Goal: Task Accomplishment & Management: Use online tool/utility

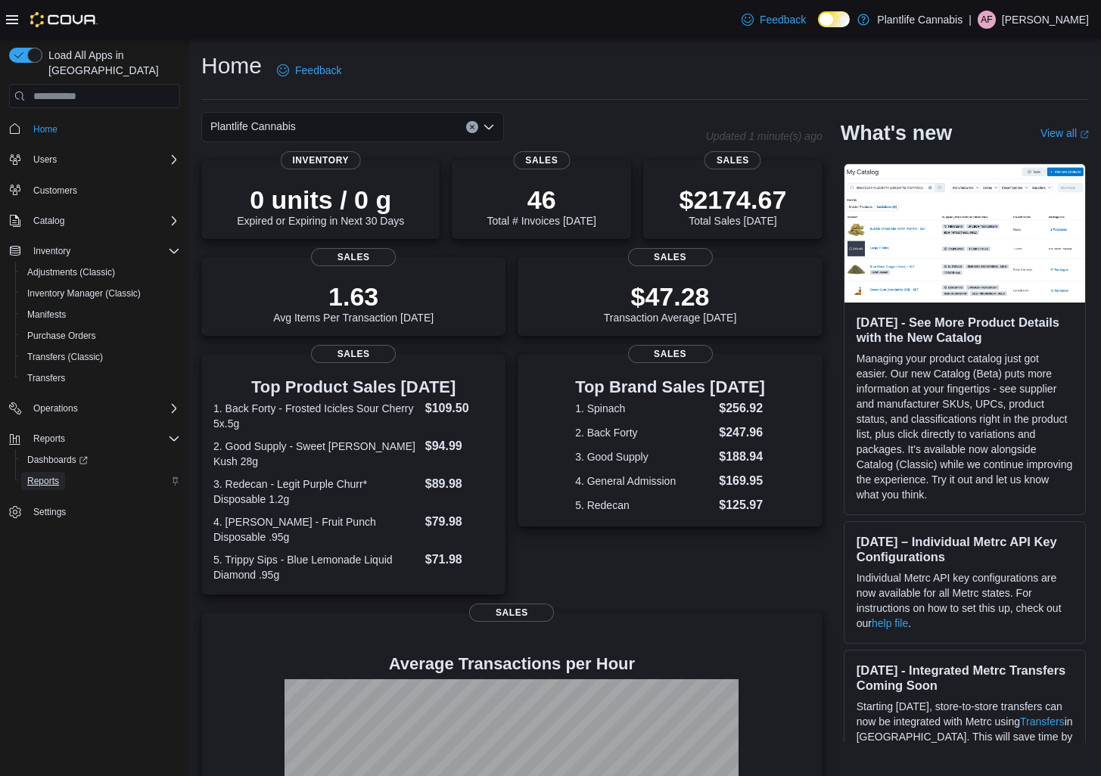
click at [26, 472] on link "Reports" at bounding box center [43, 481] width 44 height 18
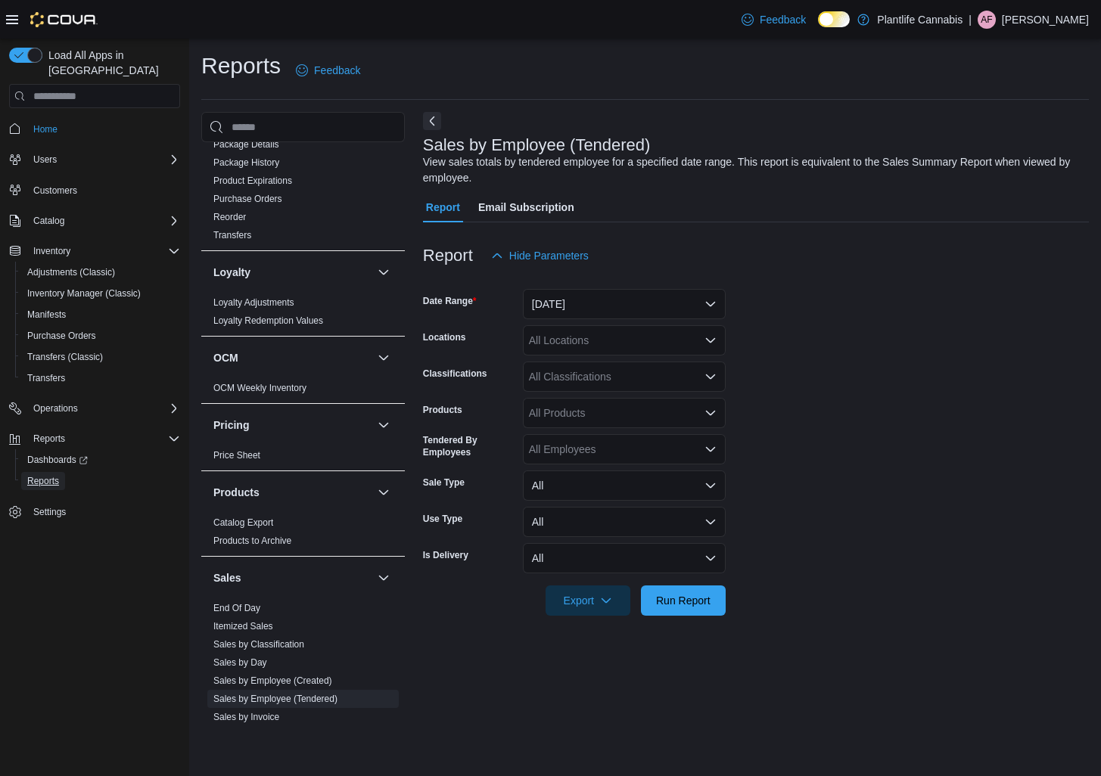
scroll to position [545, 0]
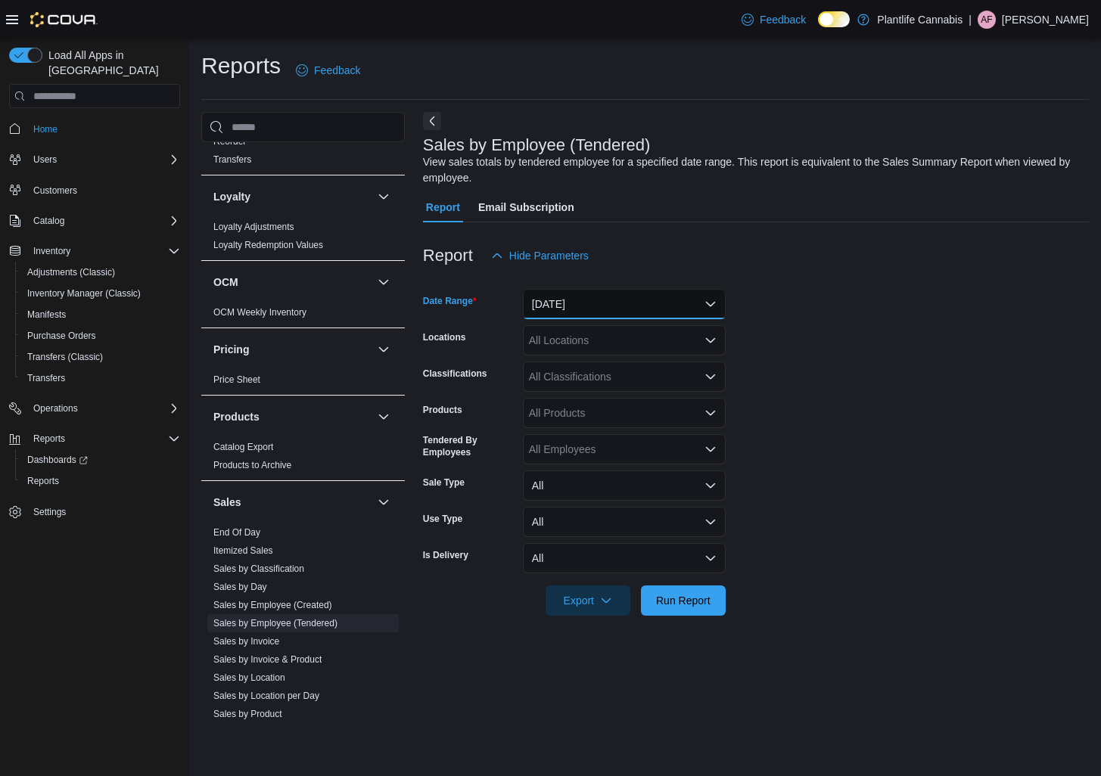
click at [612, 293] on button "[DATE]" at bounding box center [624, 304] width 203 height 30
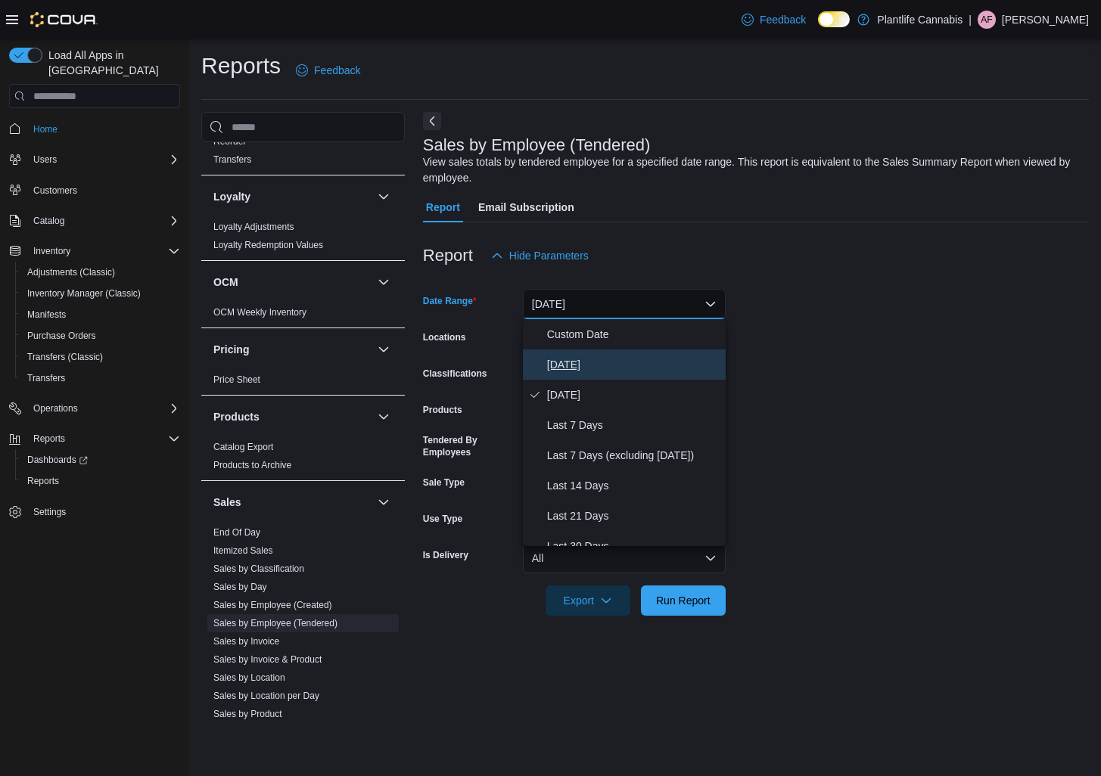
click at [571, 356] on span "[DATE]" at bounding box center [633, 365] width 172 height 18
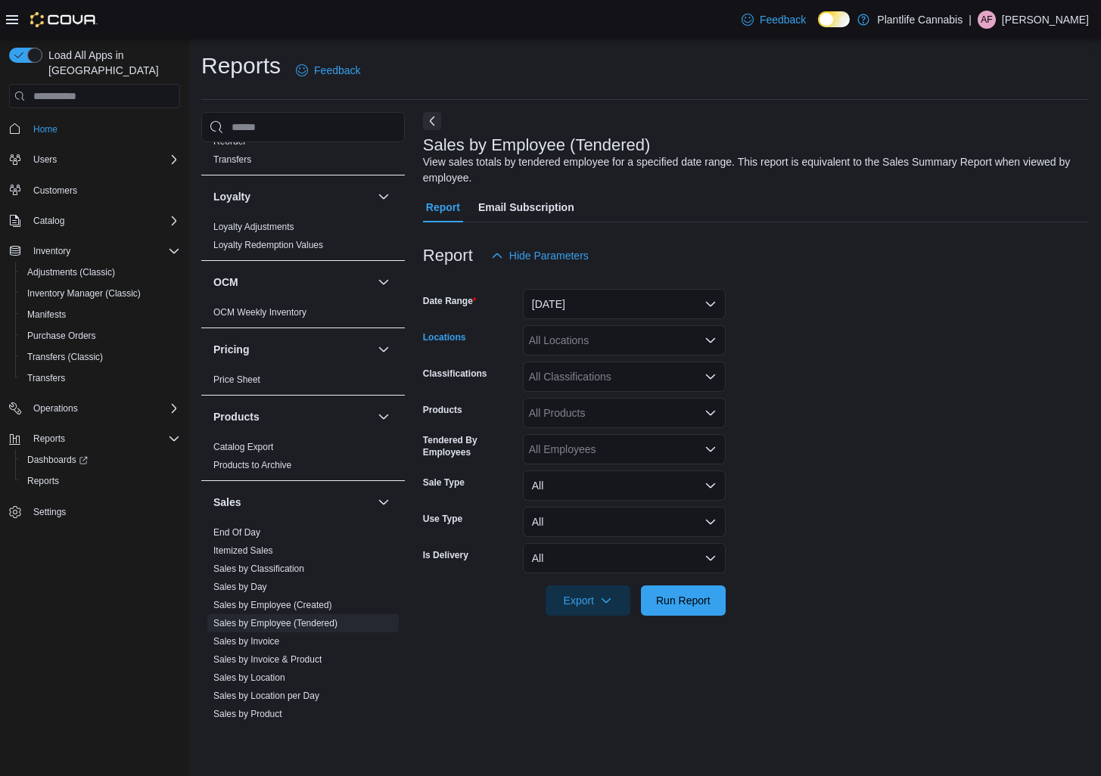
click at [579, 342] on div "All Locations" at bounding box center [624, 340] width 203 height 30
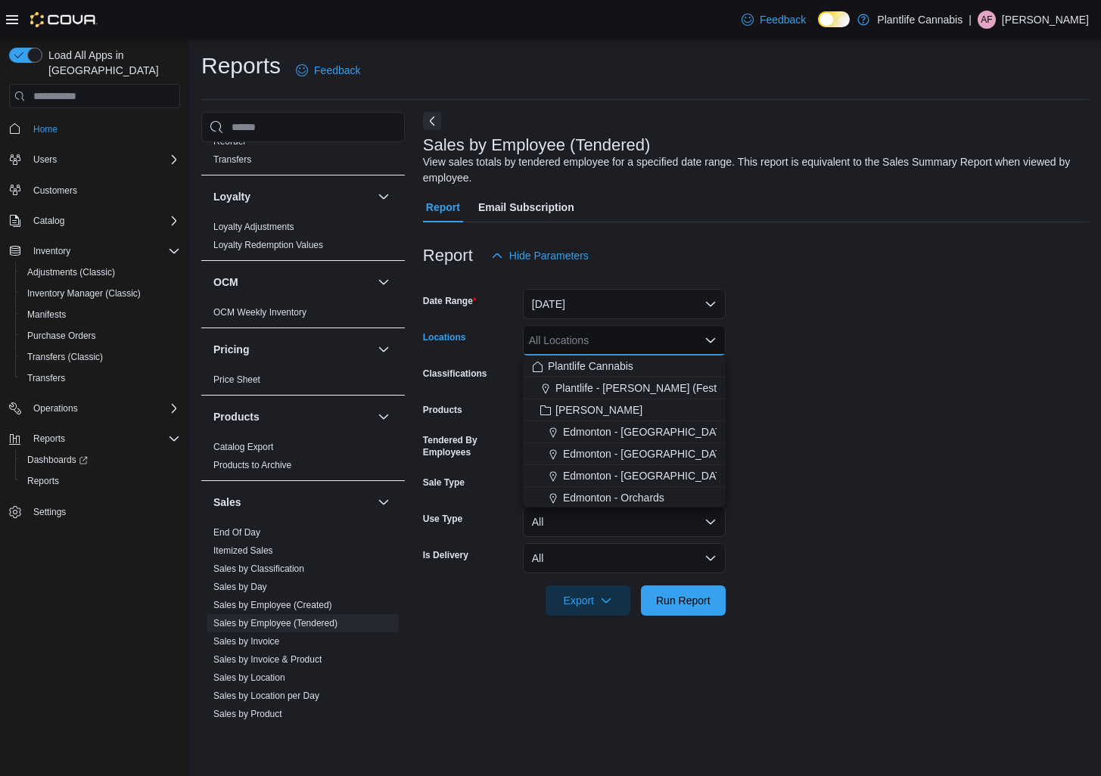
drag, startPoint x: 846, startPoint y: 410, endPoint x: 817, endPoint y: 459, distance: 57.0
click at [846, 411] on form "Date Range [DATE] Locations All Locations Combo box. Selected. Combo box input.…" at bounding box center [756, 443] width 666 height 345
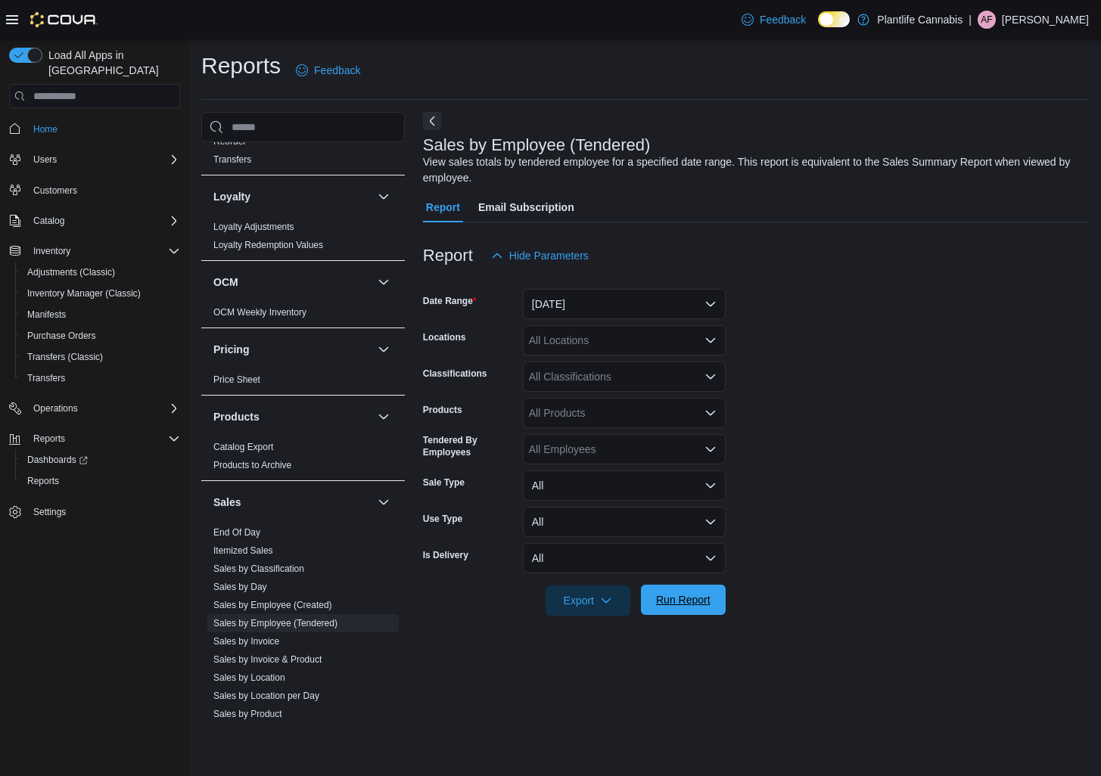
click at [702, 593] on span "Run Report" at bounding box center [683, 600] width 67 height 30
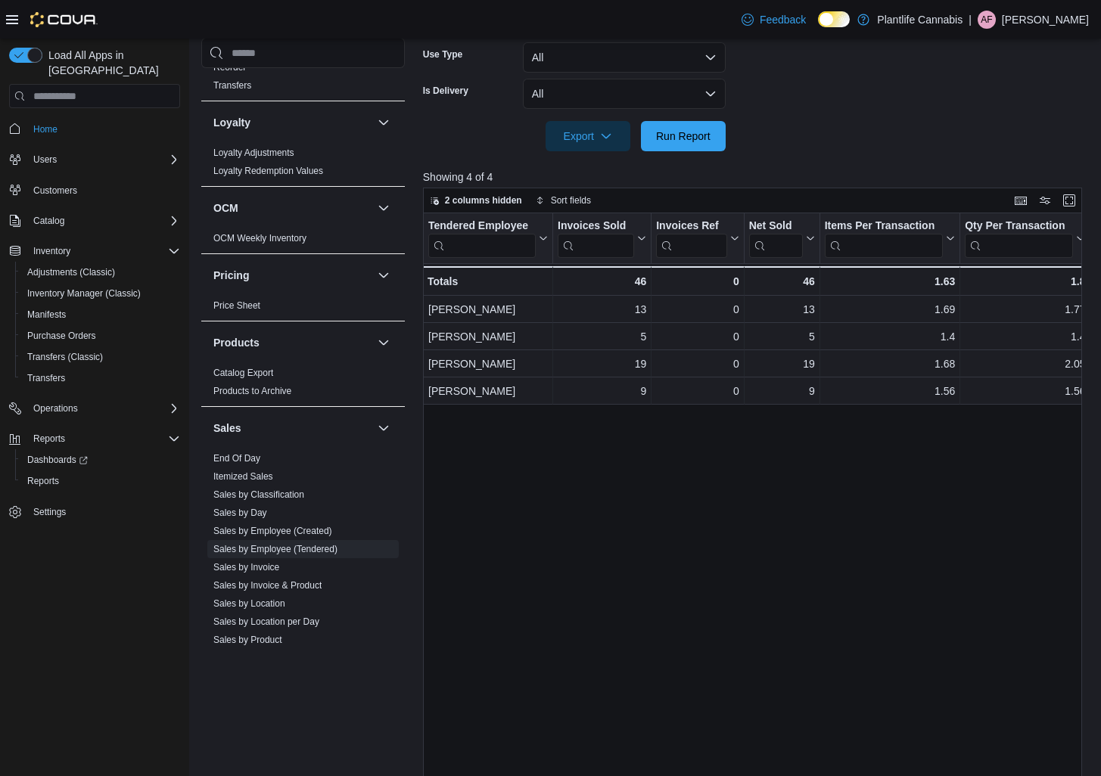
scroll to position [465, 0]
click at [672, 147] on span "Run Report" at bounding box center [683, 135] width 67 height 30
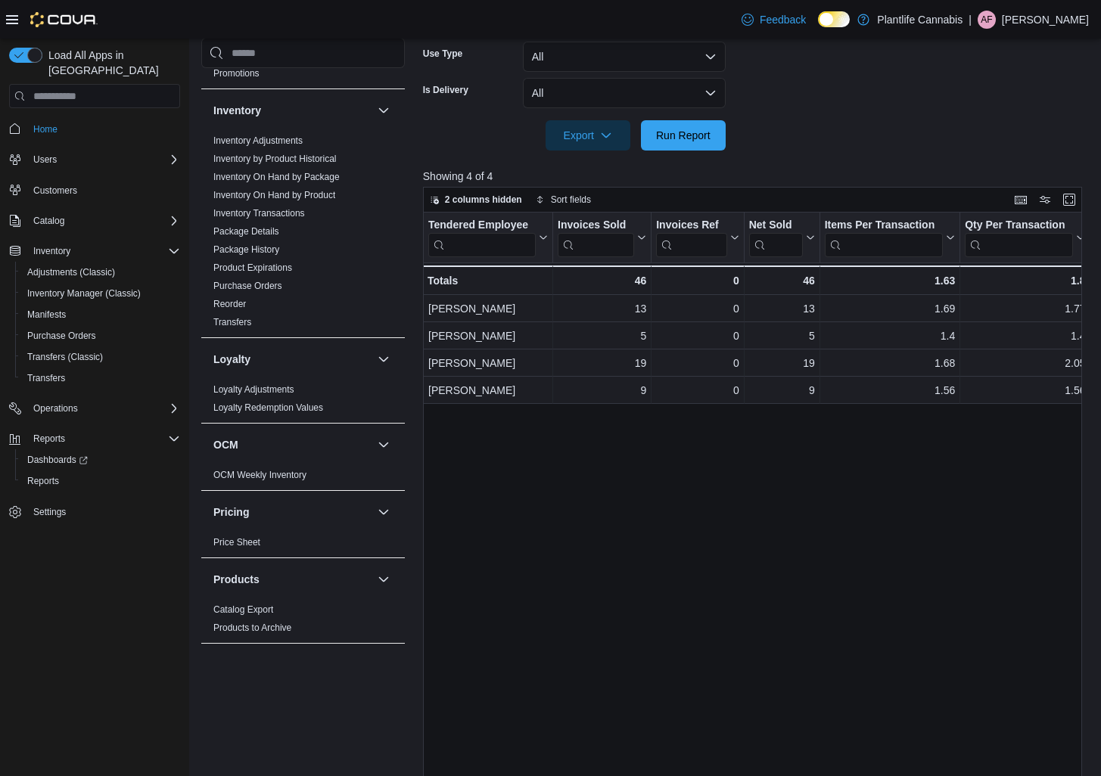
scroll to position [298, 0]
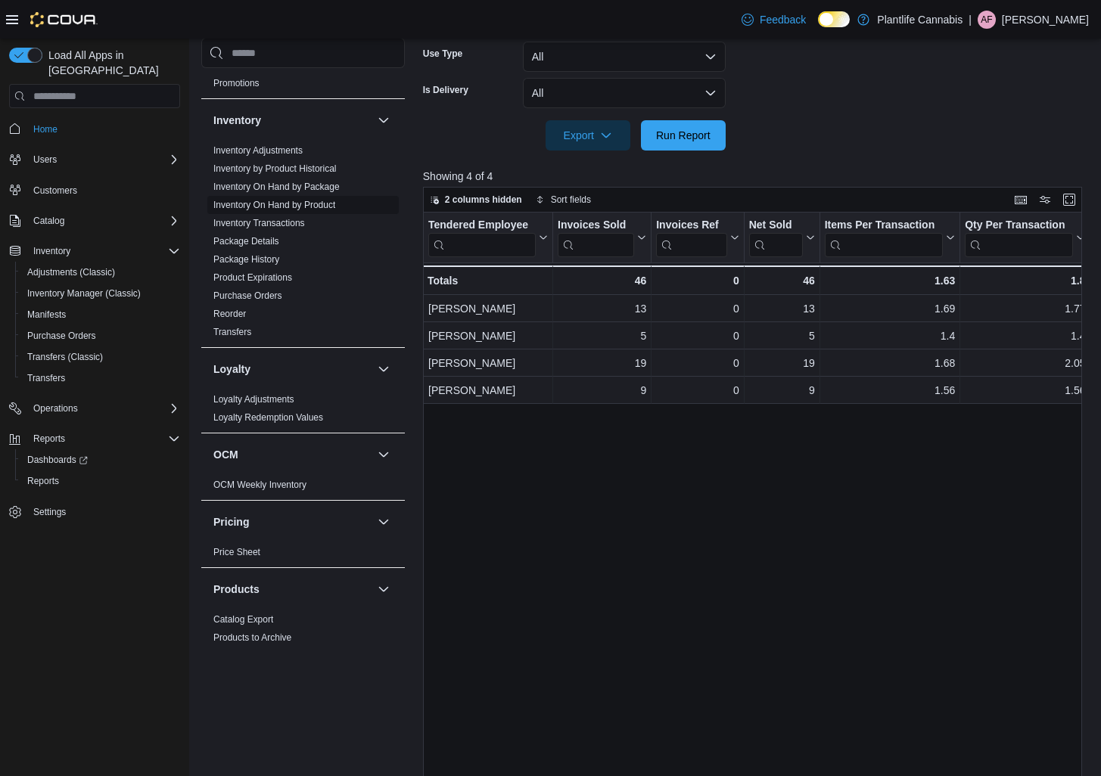
click at [267, 203] on link "Inventory On Hand by Product" at bounding box center [274, 205] width 122 height 11
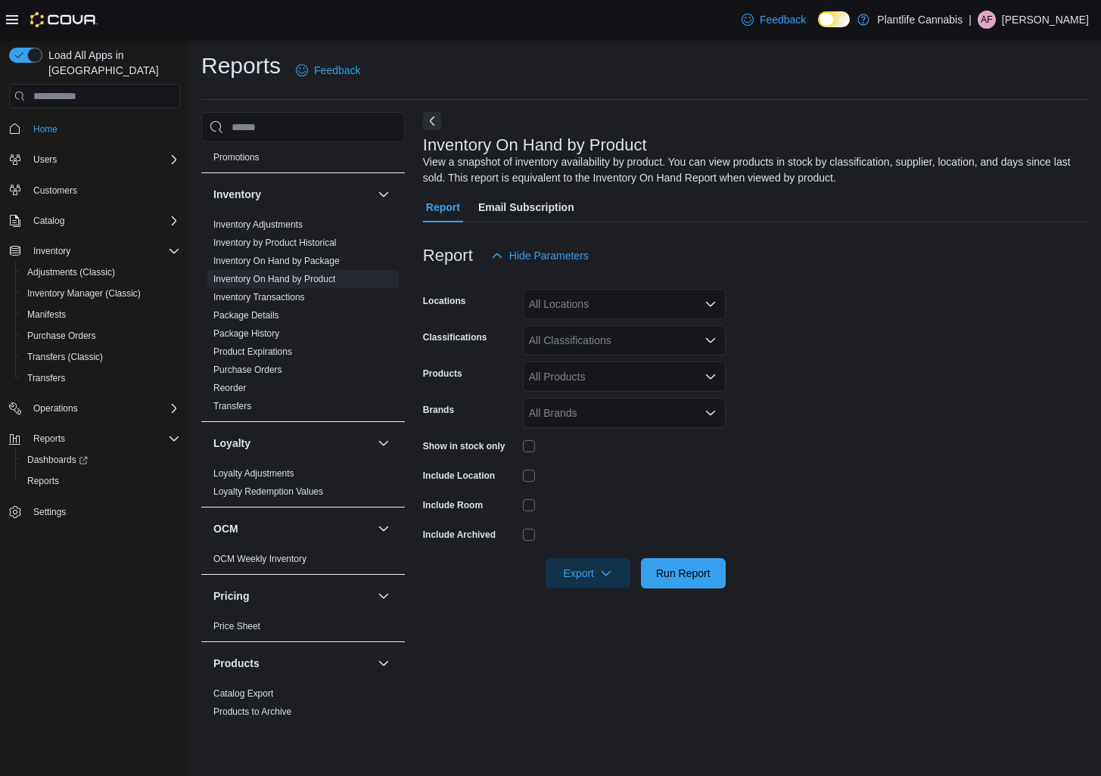
click at [598, 307] on div "All Locations" at bounding box center [624, 304] width 203 height 30
type input "***"
click at [651, 336] on span "Grande Prairie - [GEOGRAPHIC_DATA]" at bounding box center [657, 329] width 188 height 15
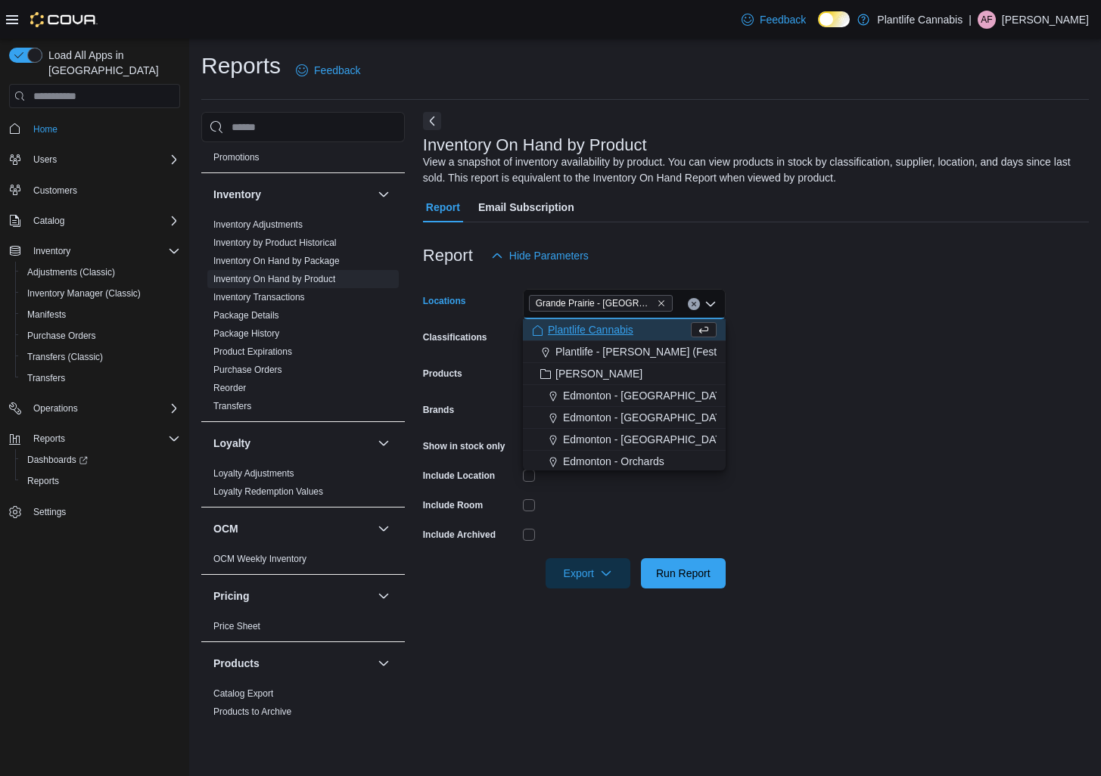
click at [484, 513] on div "Include Room" at bounding box center [470, 504] width 94 height 23
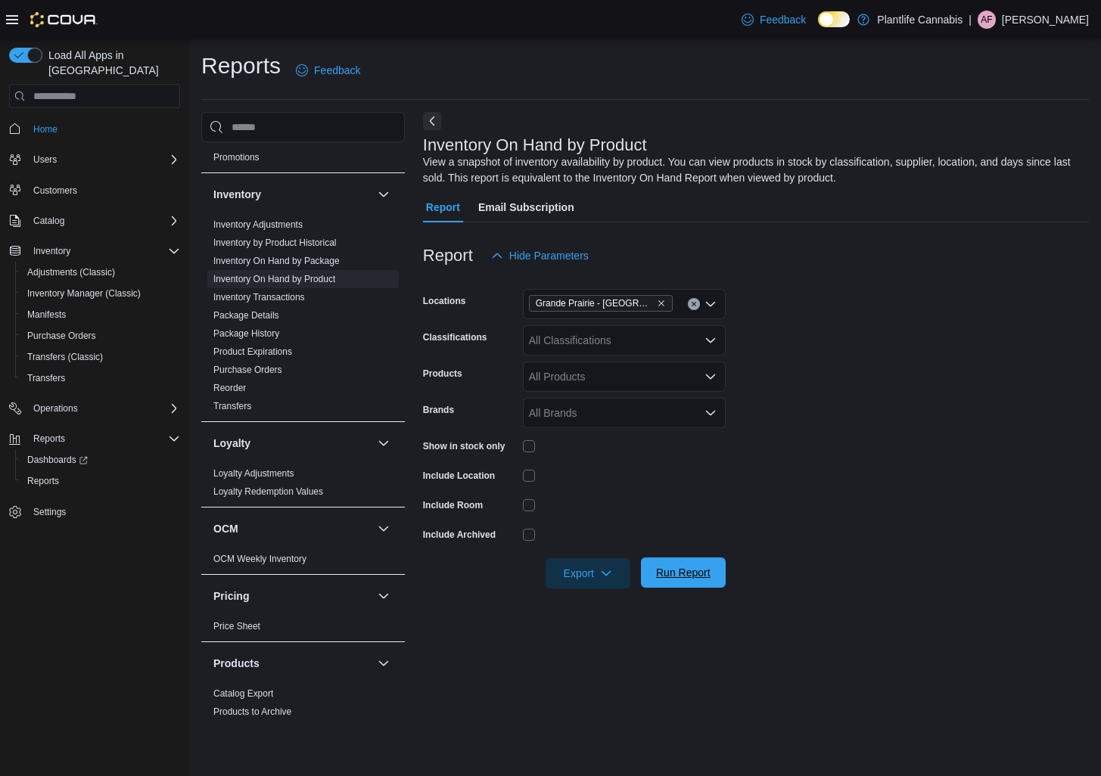
click at [711, 587] on span "Run Report" at bounding box center [683, 572] width 67 height 30
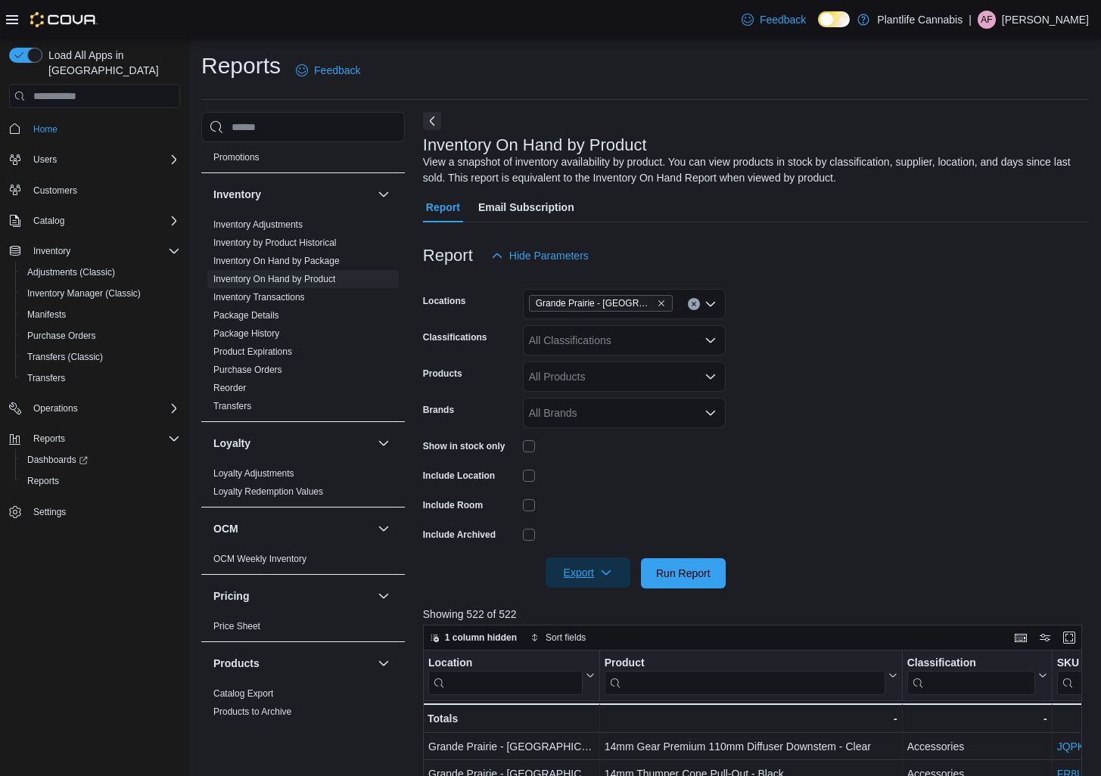
drag, startPoint x: 611, startPoint y: 571, endPoint x: 603, endPoint y: 575, distance: 9.1
click at [603, 575] on icon "button" at bounding box center [606, 573] width 12 height 12
click at [559, 610] on span "Export to Excel" at bounding box center [588, 604] width 68 height 12
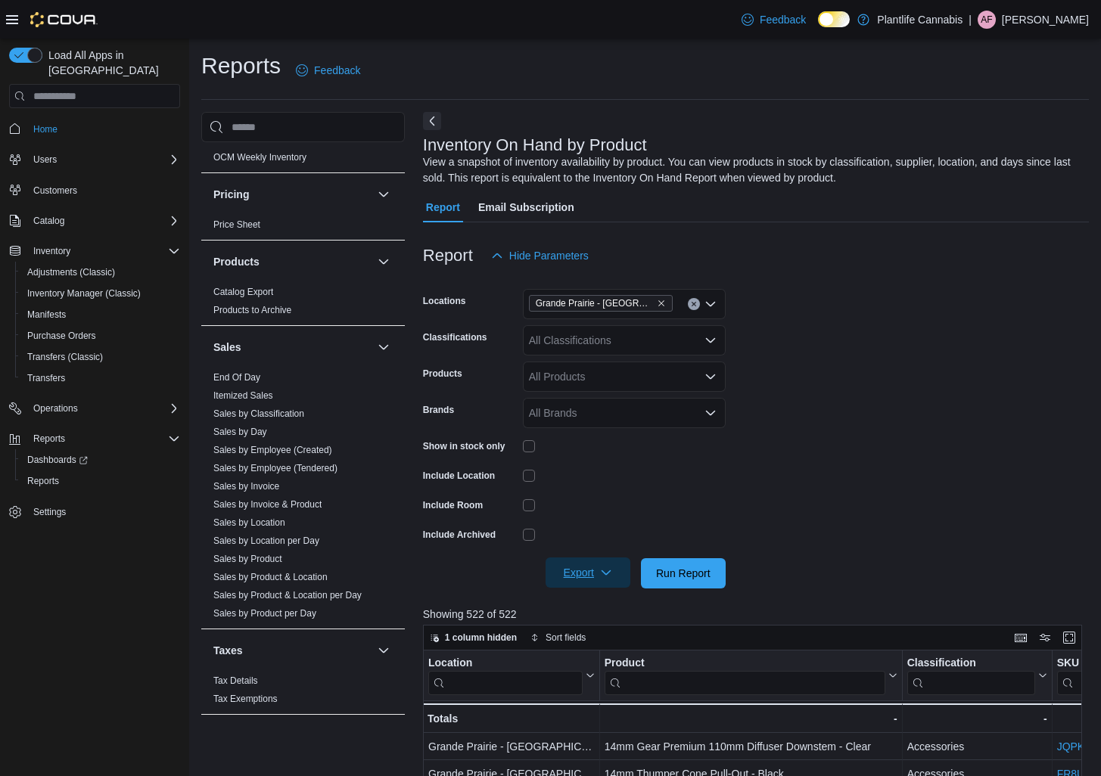
scroll to position [705, 0]
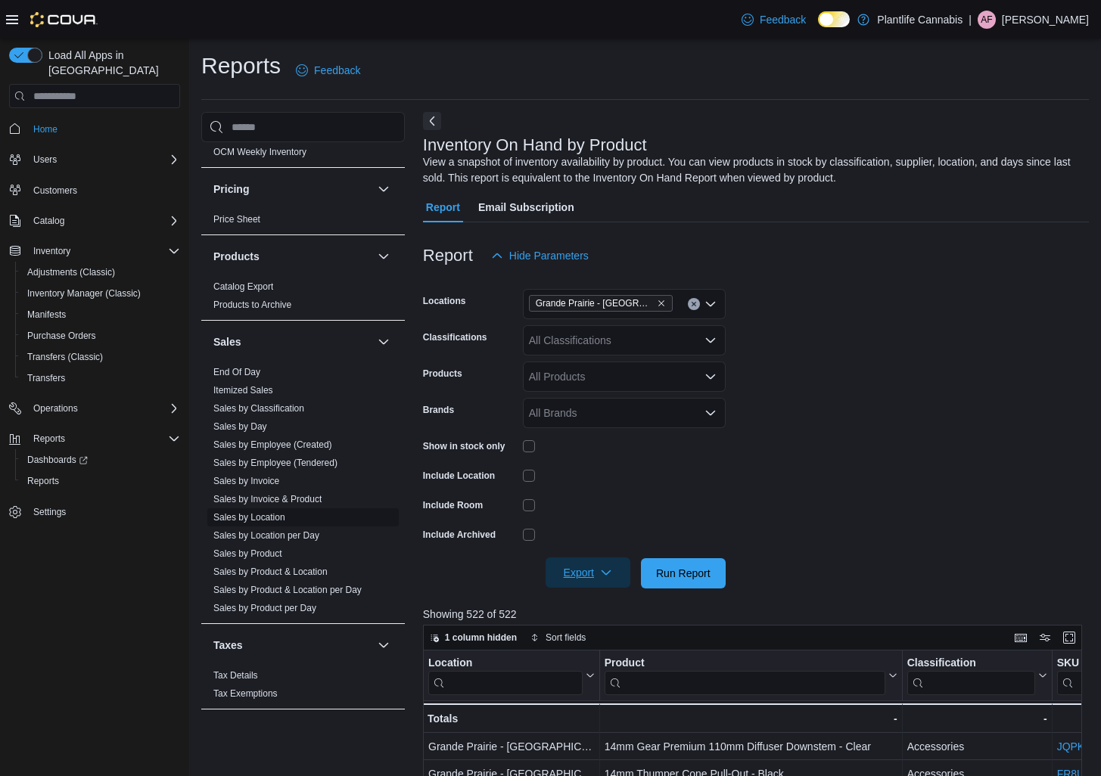
click at [265, 517] on link "Sales by Location" at bounding box center [249, 517] width 72 height 11
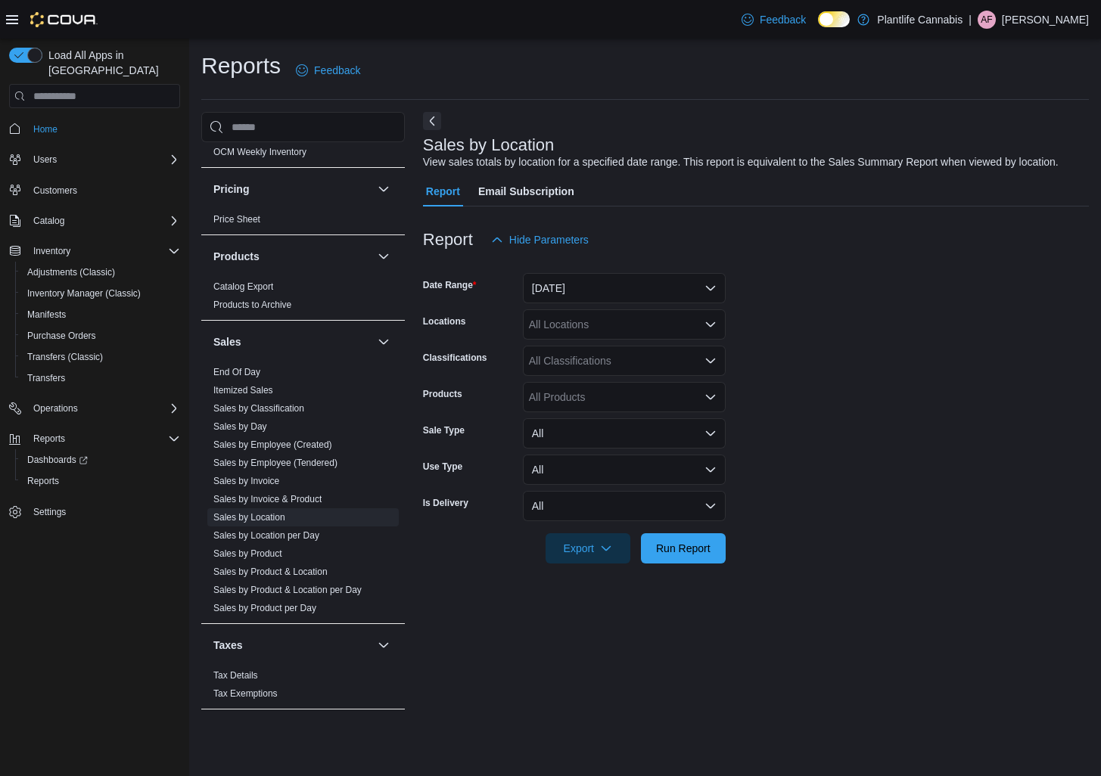
click at [624, 318] on form "Date Range [DATE] Locations All Locations Classifications All Classifications P…" at bounding box center [756, 409] width 666 height 309
click at [619, 303] on button "[DATE]" at bounding box center [624, 288] width 203 height 30
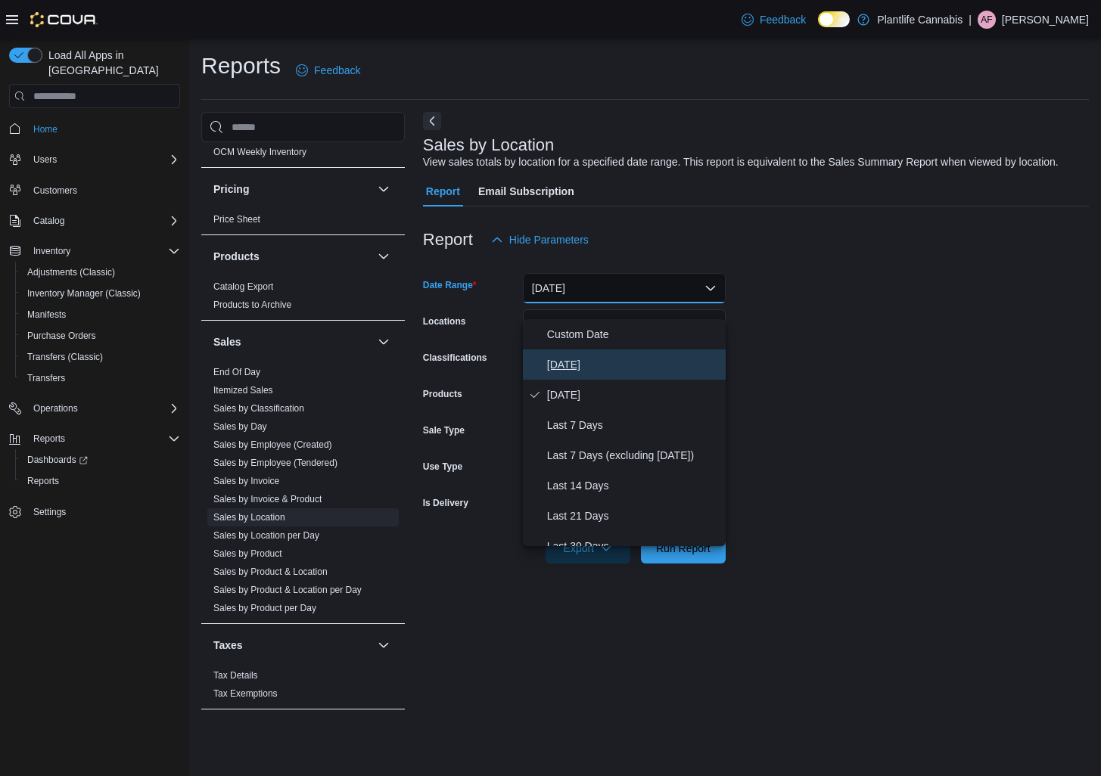
drag, startPoint x: 570, startPoint y: 363, endPoint x: 669, endPoint y: 529, distance: 192.6
click at [570, 364] on span "[DATE]" at bounding box center [633, 365] width 172 height 18
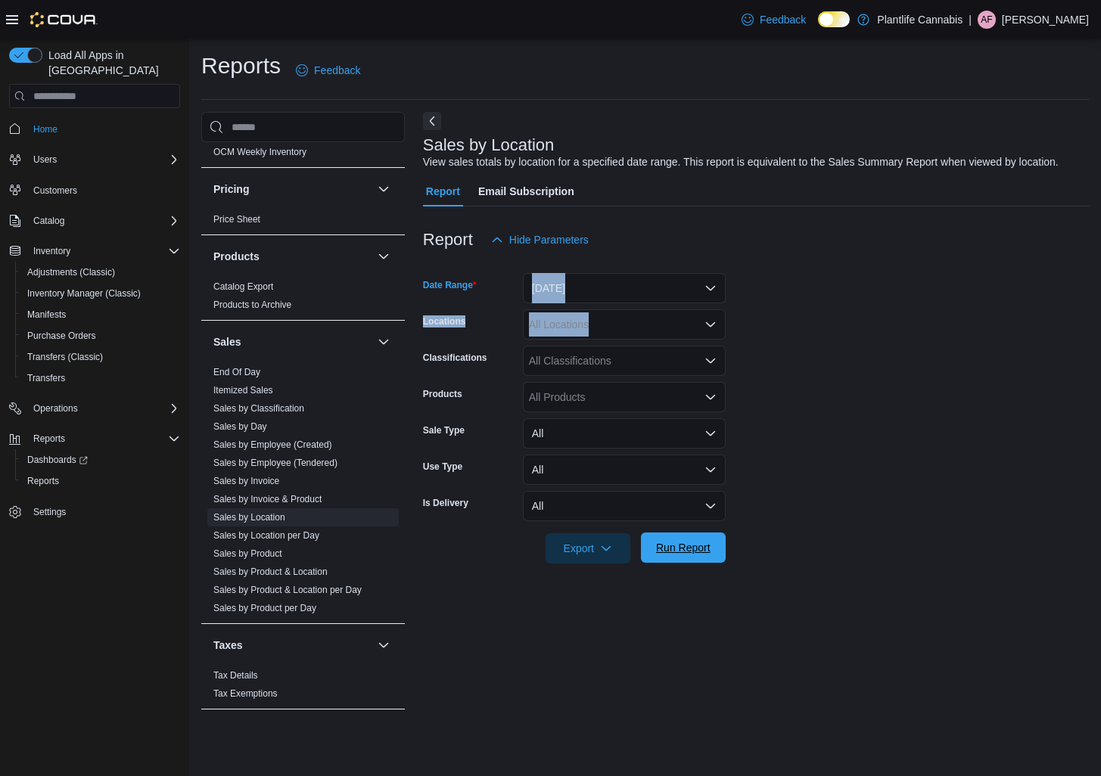
click at [689, 556] on span "Run Report" at bounding box center [683, 548] width 67 height 30
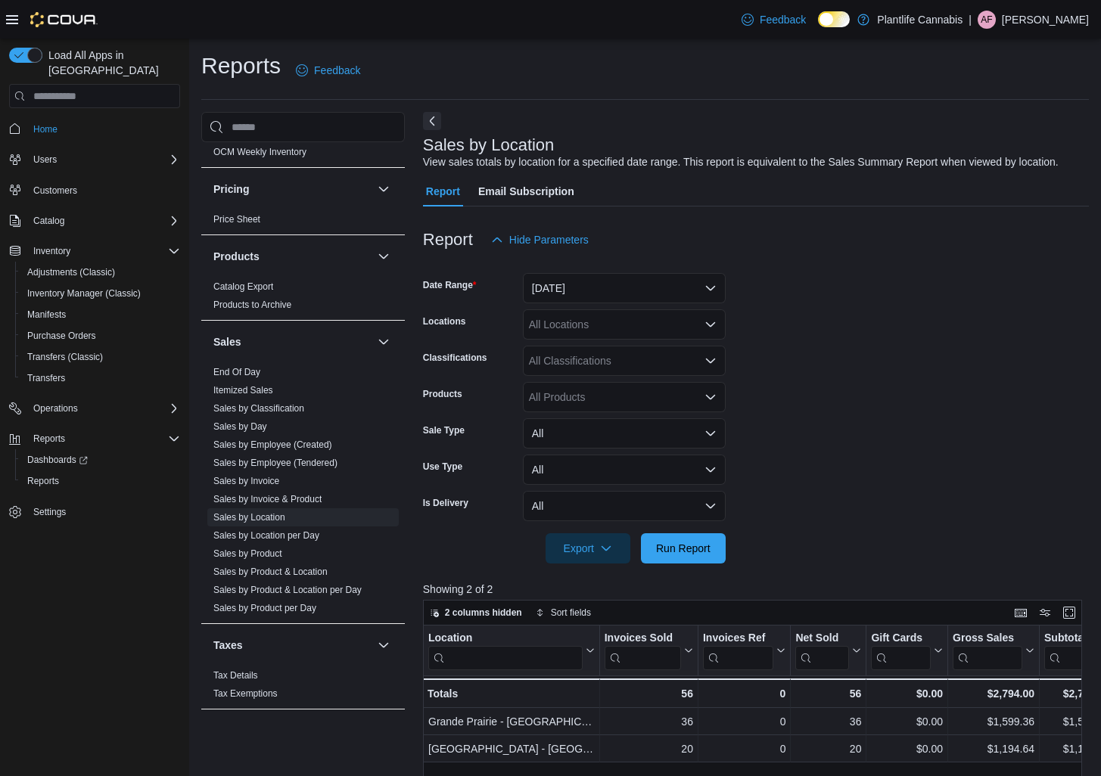
click at [933, 533] on div at bounding box center [756, 527] width 666 height 12
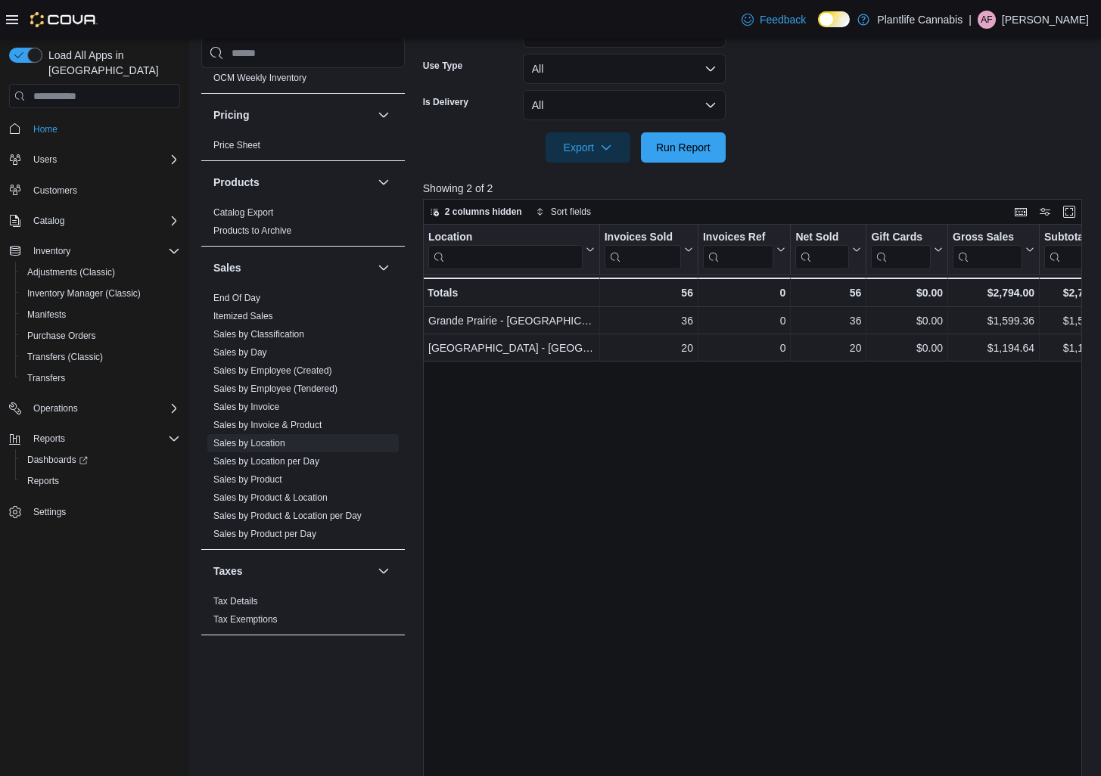
scroll to position [402, 0]
click at [685, 180] on div at bounding box center [756, 171] width 666 height 18
click at [687, 161] on span "Run Report" at bounding box center [683, 146] width 67 height 30
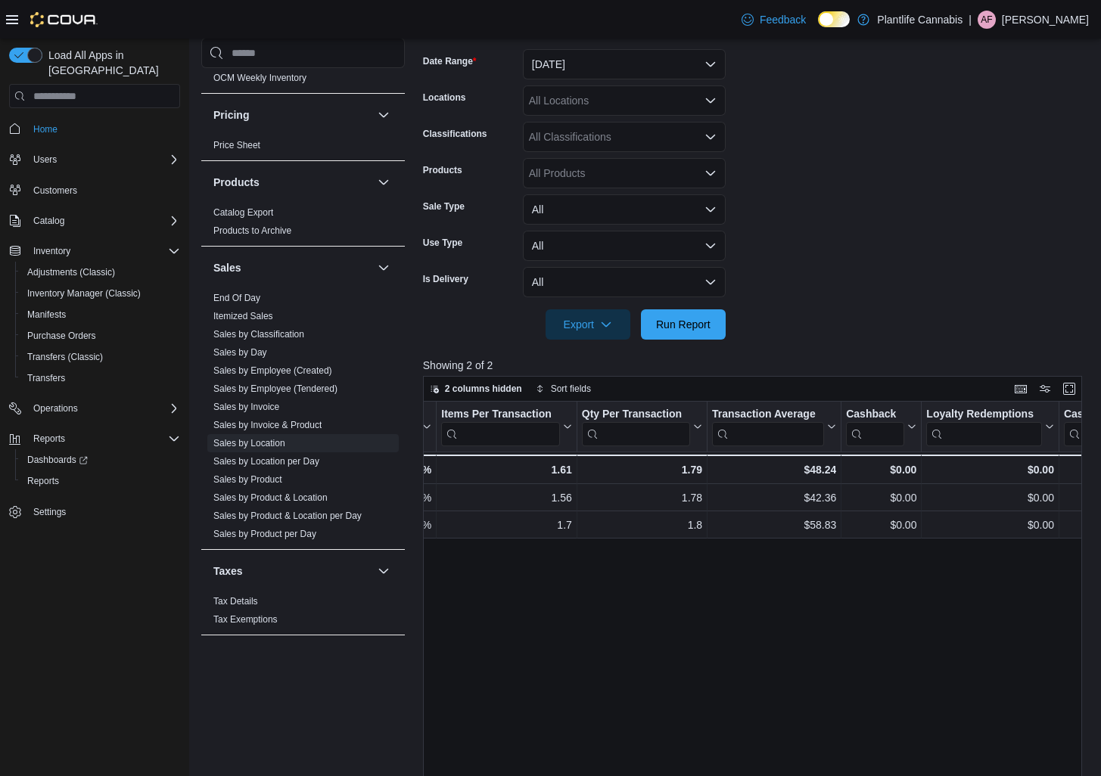
scroll to position [0, 0]
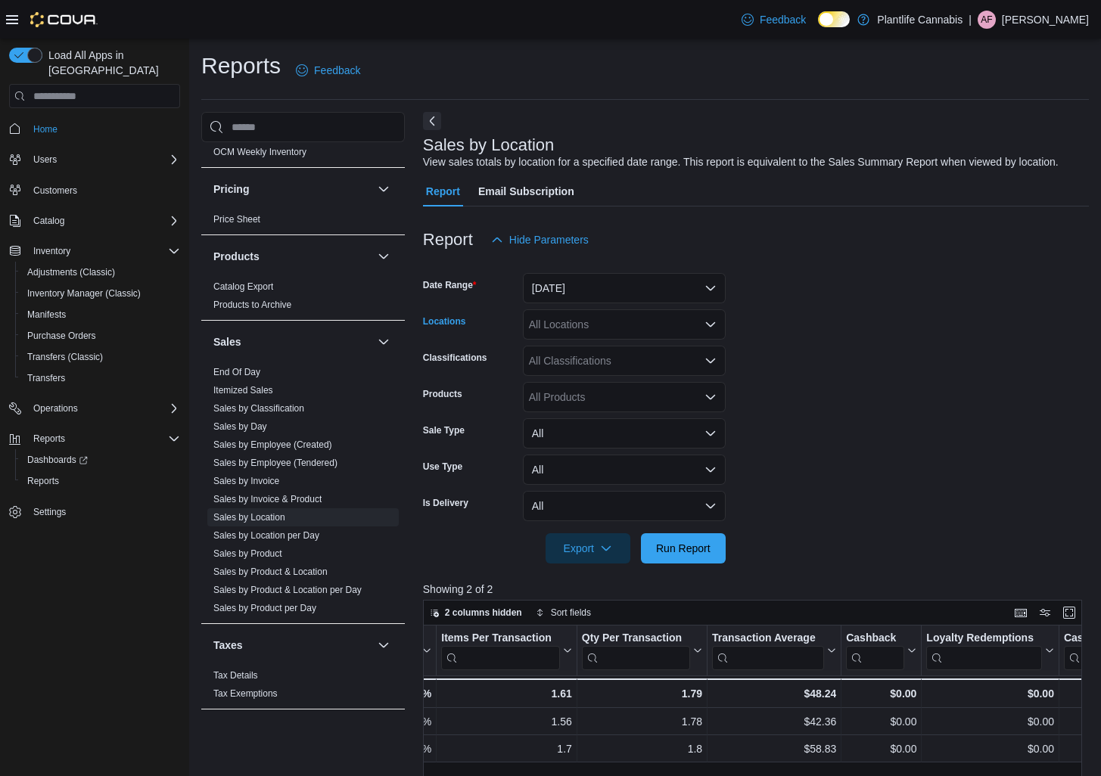
click at [619, 338] on div "All Locations" at bounding box center [624, 324] width 203 height 30
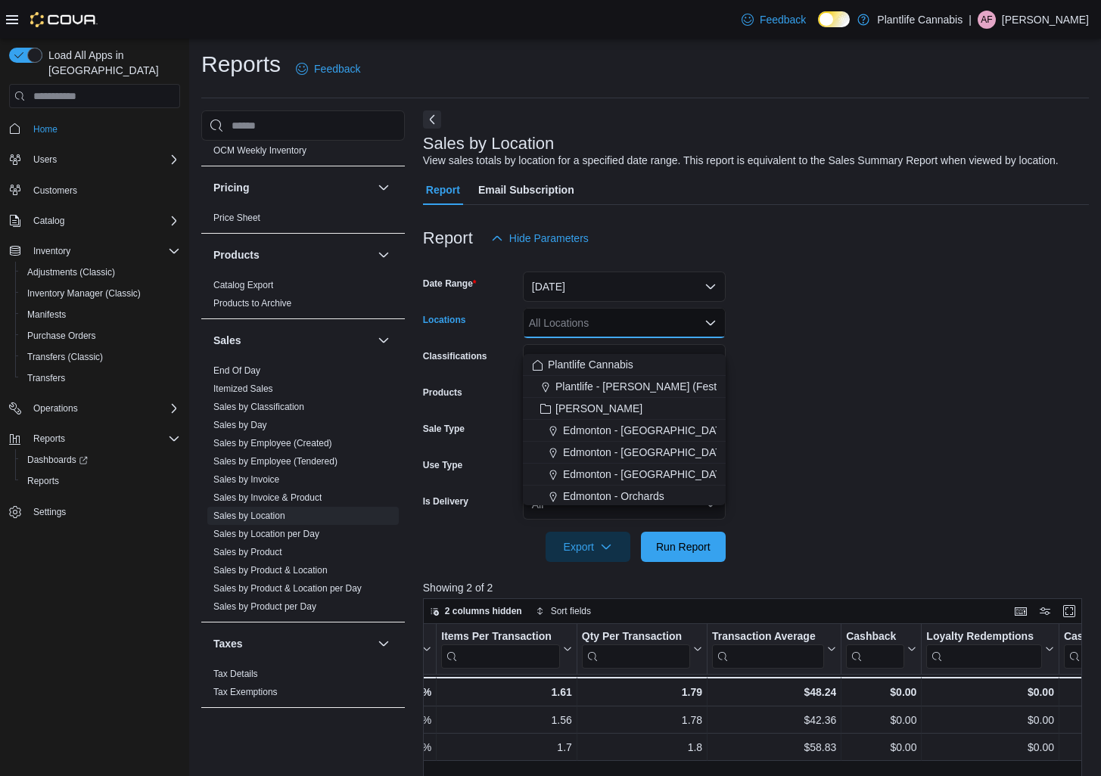
click at [800, 401] on form "Date Range [DATE] Locations All Locations Combo box. Selected. Combo box input.…" at bounding box center [756, 407] width 666 height 309
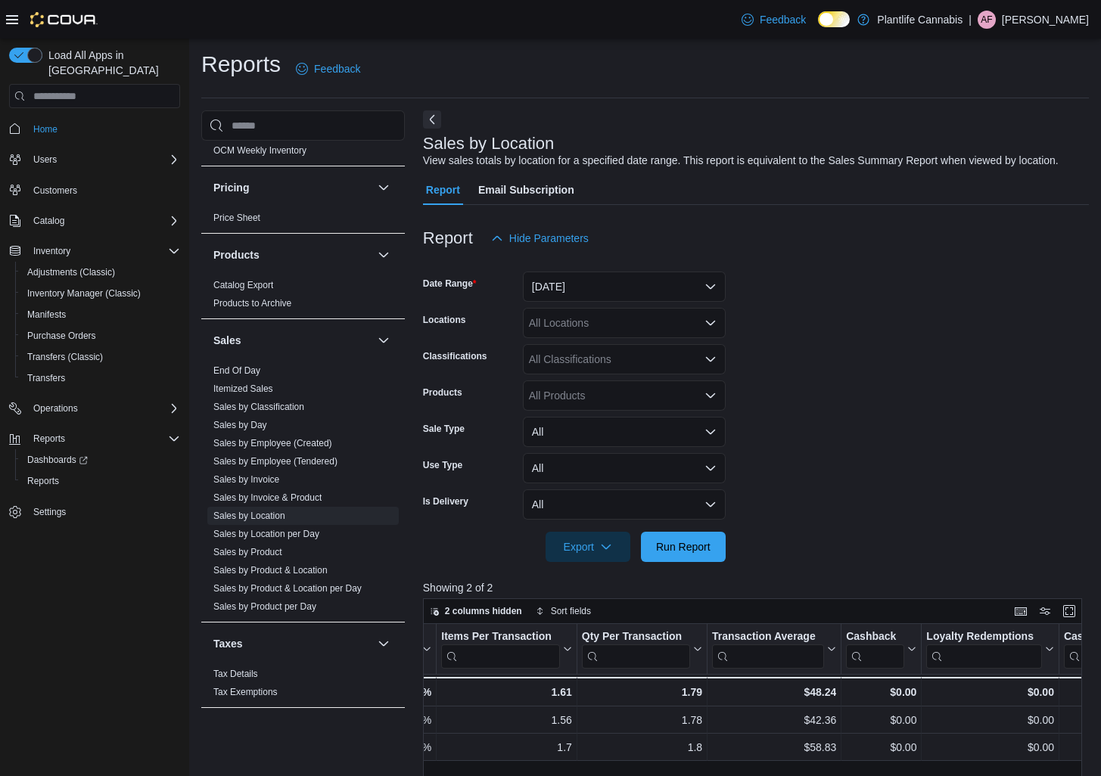
click at [665, 374] on div "All Classifications" at bounding box center [624, 359] width 203 height 30
type input "**"
click at [601, 410] on button "Accessory Group" at bounding box center [624, 401] width 203 height 22
drag, startPoint x: 692, startPoint y: 575, endPoint x: 737, endPoint y: 544, distance: 55.0
click at [690, 562] on span "Run Report" at bounding box center [683, 547] width 67 height 30
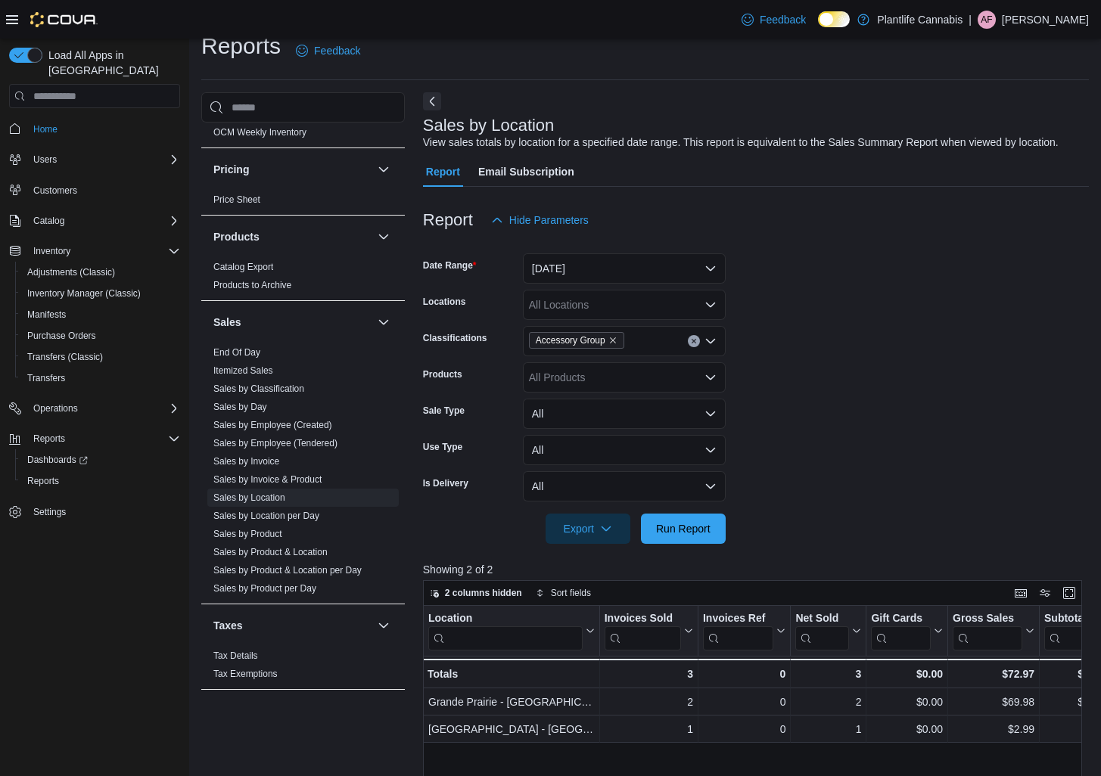
scroll to position [15, 0]
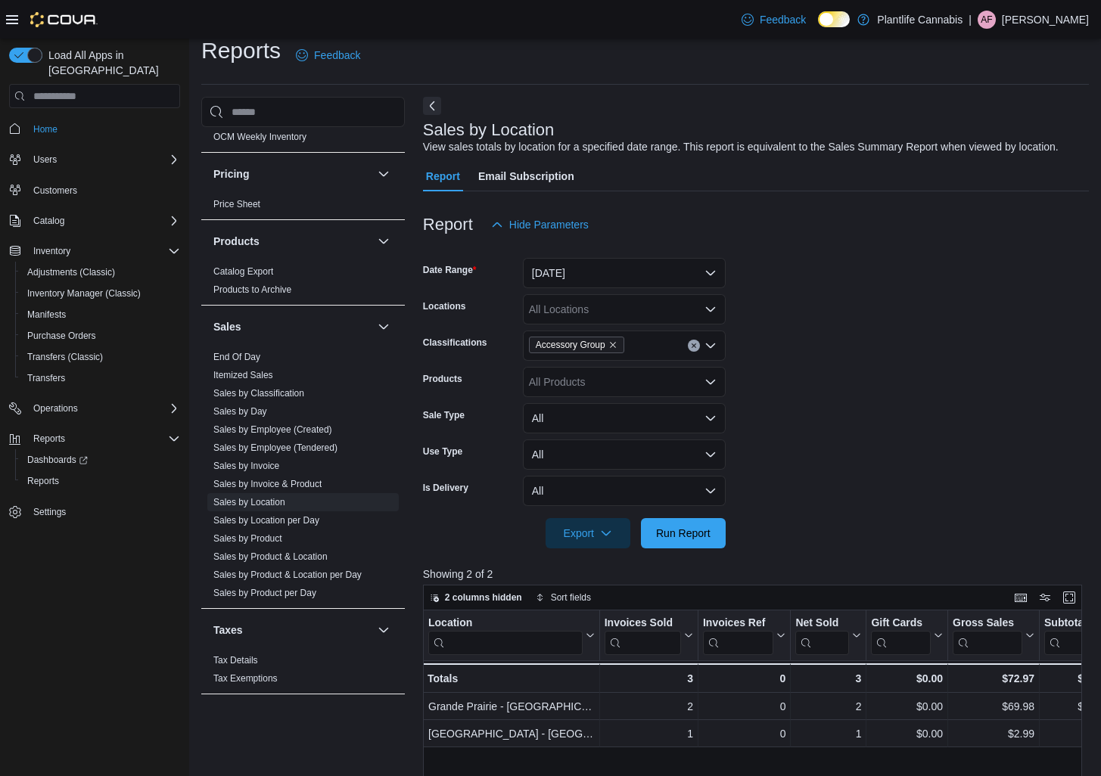
click at [610, 352] on span "Accessory Group" at bounding box center [577, 344] width 82 height 15
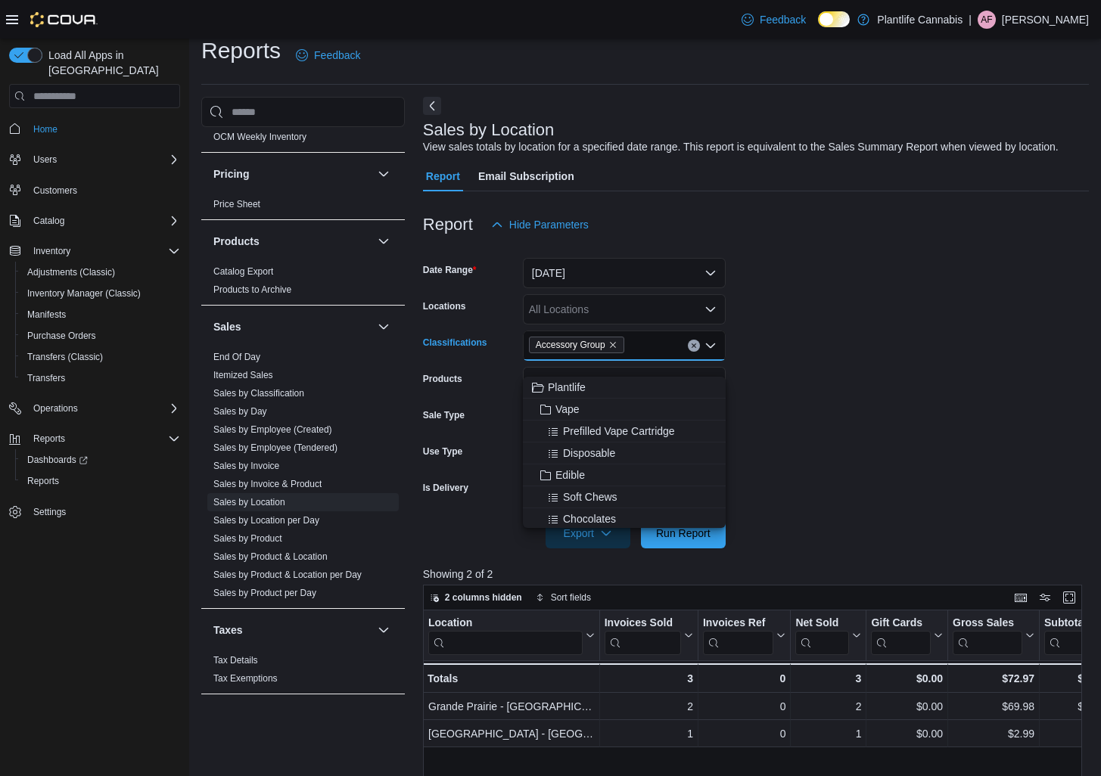
click at [615, 352] on span "Accessory Group" at bounding box center [577, 344] width 82 height 15
click at [616, 349] on icon "Remove Accessory Group from selection in this group" at bounding box center [613, 346] width 6 height 6
click at [280, 449] on link "Sales by Employee (Tendered)" at bounding box center [275, 447] width 124 height 11
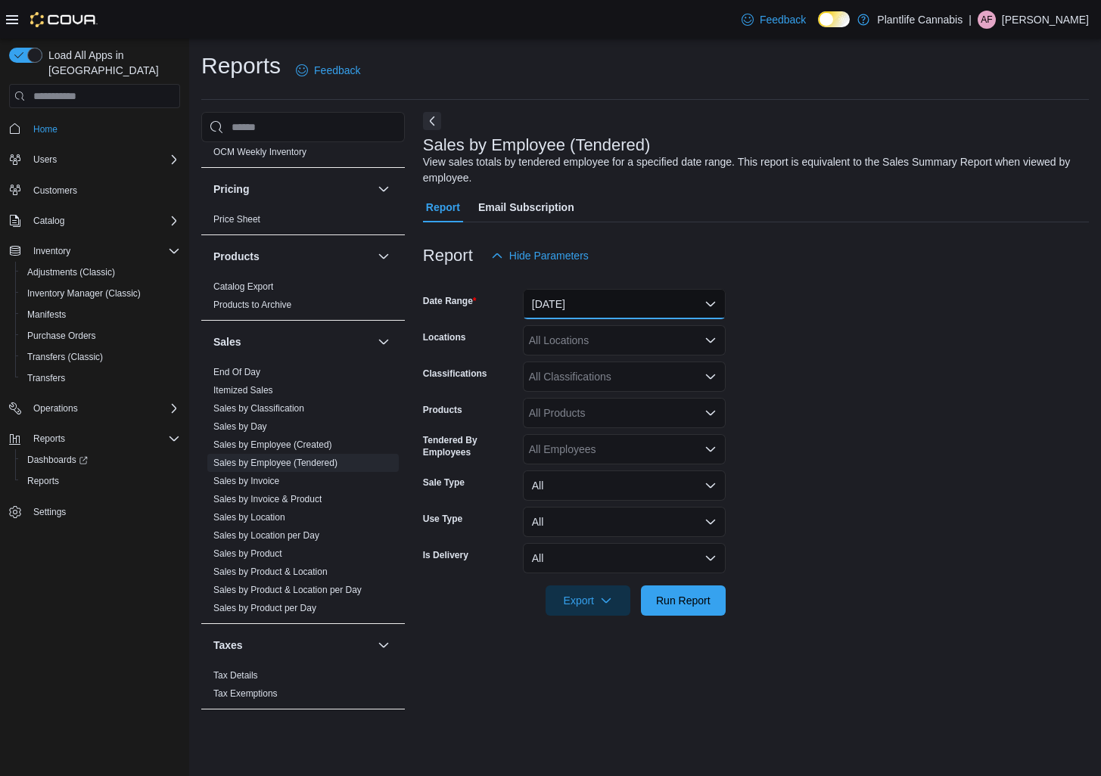
click at [603, 313] on button "[DATE]" at bounding box center [624, 304] width 203 height 30
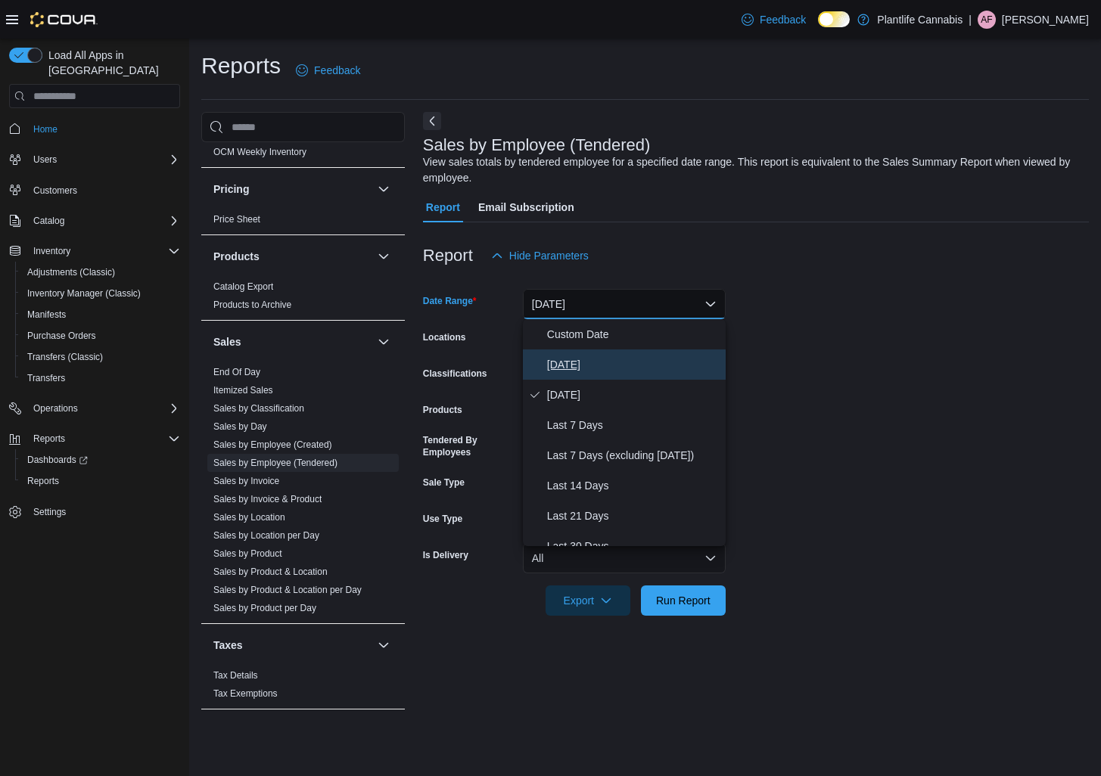
click at [600, 363] on span "[DATE]" at bounding box center [633, 365] width 172 height 18
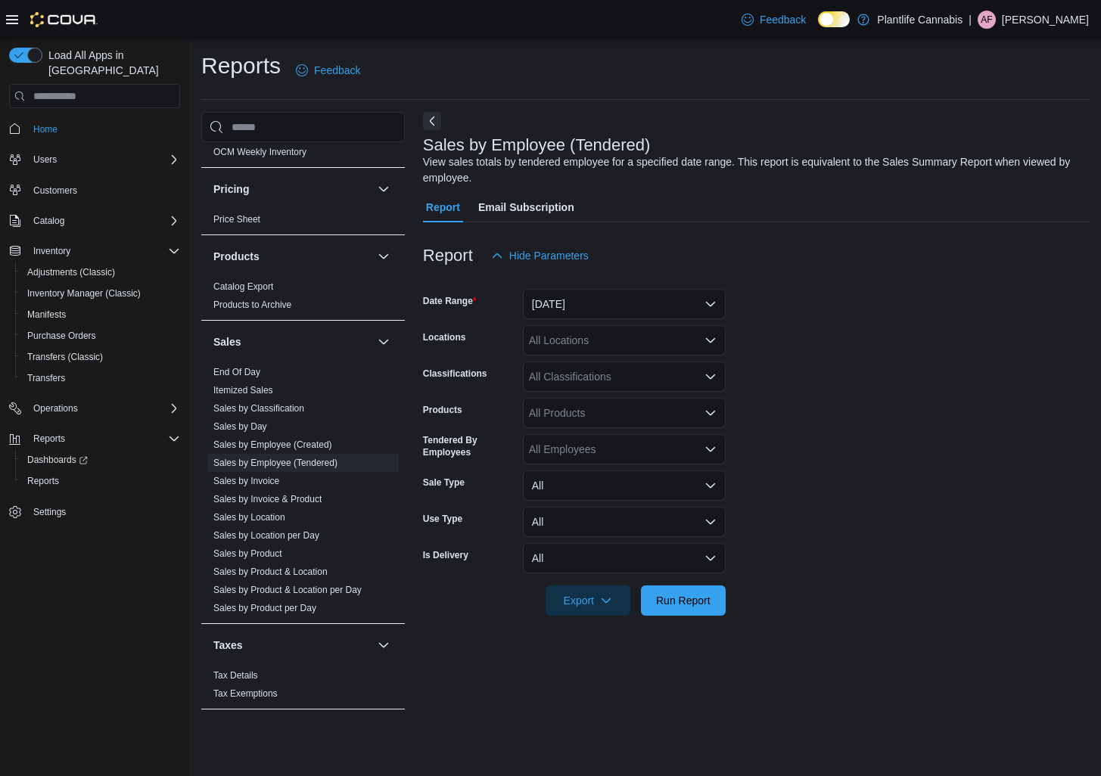
click at [607, 337] on div "All Locations" at bounding box center [624, 340] width 203 height 30
type input "***"
drag, startPoint x: 651, startPoint y: 369, endPoint x: 774, endPoint y: 664, distance: 319.4
click at [660, 372] on span "Grande Prairie - [GEOGRAPHIC_DATA]" at bounding box center [657, 366] width 188 height 15
click at [670, 613] on span "Run Report" at bounding box center [683, 600] width 67 height 30
